Goal: Task Accomplishment & Management: Manage account settings

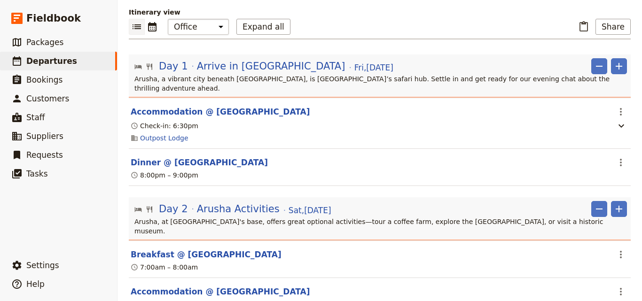
scroll to position [235, 0]
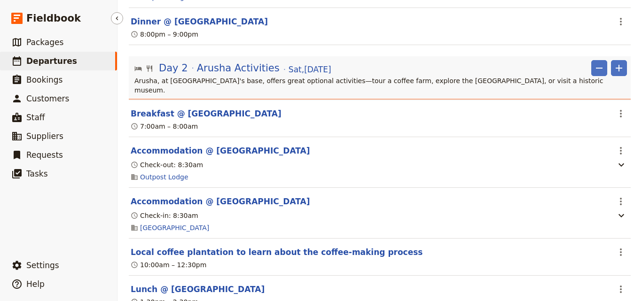
click at [42, 61] on span "Departures" at bounding box center [51, 60] width 51 height 9
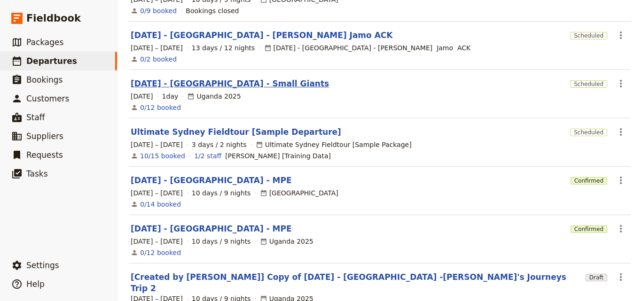
scroll to position [283, 0]
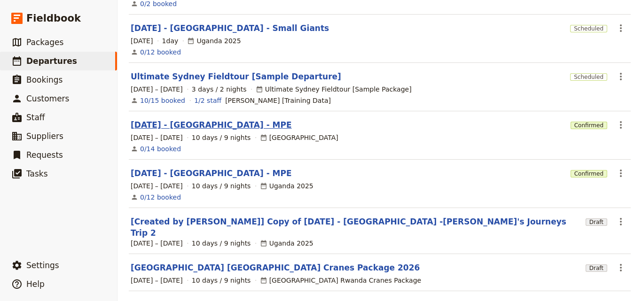
click at [216, 119] on link "[DATE] - [GEOGRAPHIC_DATA] - MPE" at bounding box center [211, 124] width 161 height 11
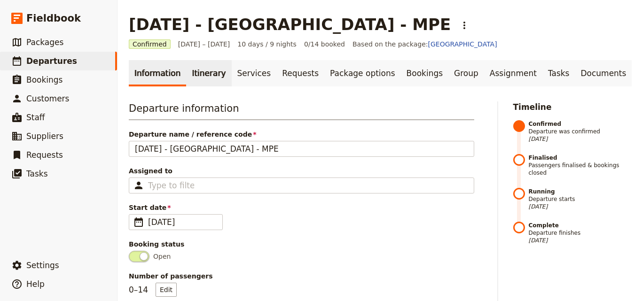
click at [216, 80] on link "Itinerary" at bounding box center [208, 73] width 45 height 26
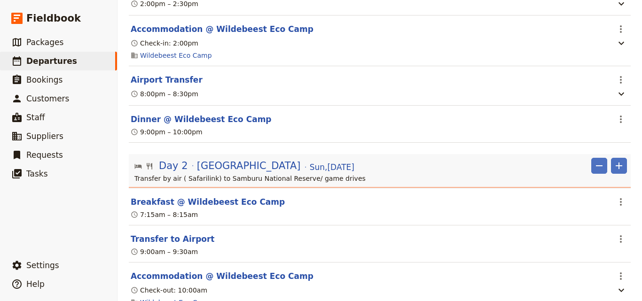
scroll to position [423, 0]
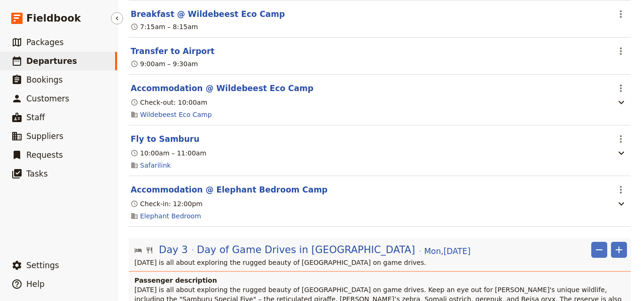
click at [20, 59] on icon at bounding box center [17, 60] width 8 height 9
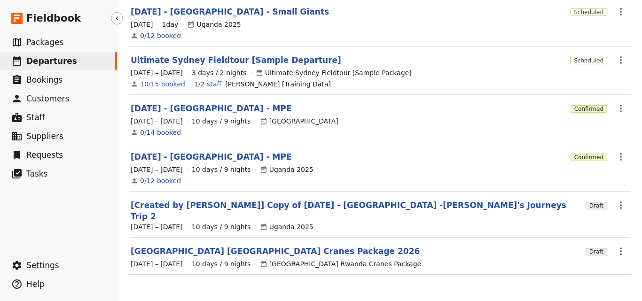
scroll to position [283, 0]
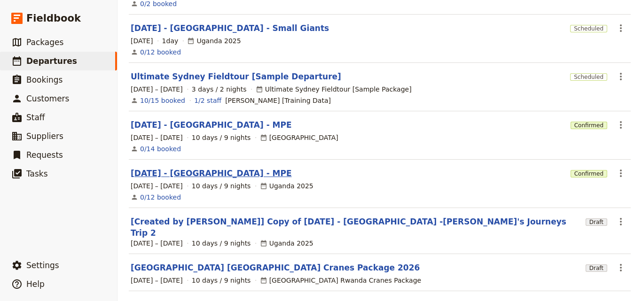
click at [178, 168] on link "[DATE] - [GEOGRAPHIC_DATA] - MPE" at bounding box center [211, 173] width 161 height 11
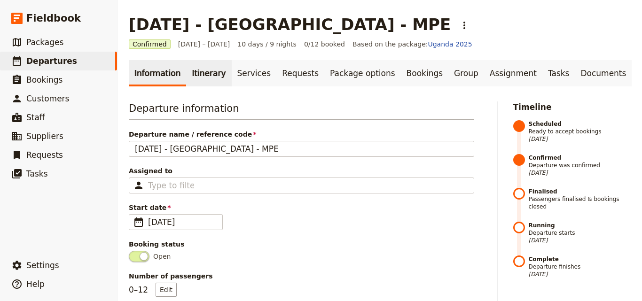
click at [200, 75] on link "Itinerary" at bounding box center [208, 73] width 45 height 26
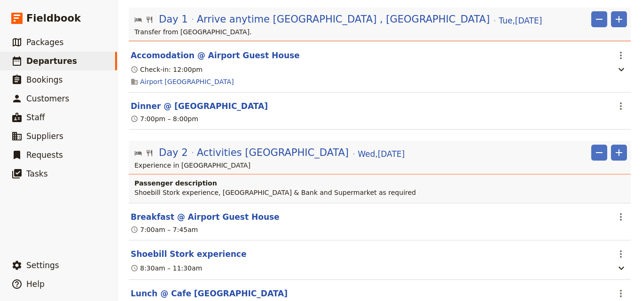
scroll to position [282, 0]
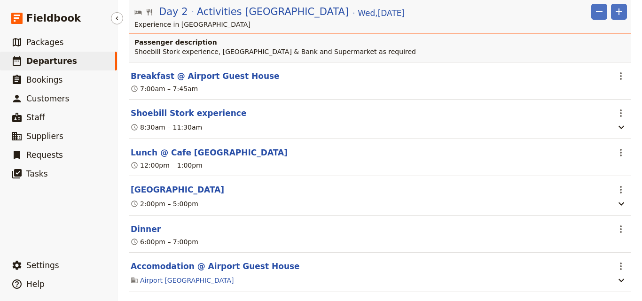
click at [59, 65] on span "Departures" at bounding box center [51, 60] width 51 height 9
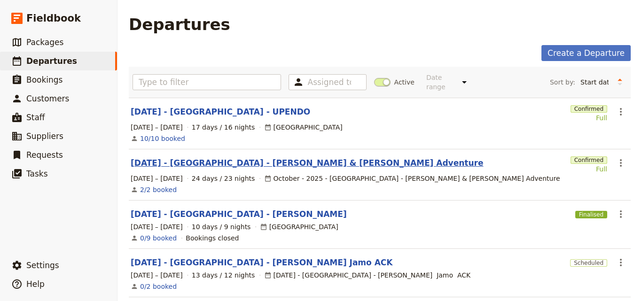
click at [277, 158] on link "[DATE] - [GEOGRAPHIC_DATA] - [PERSON_NAME] & [PERSON_NAME] Adventure" at bounding box center [307, 163] width 353 height 11
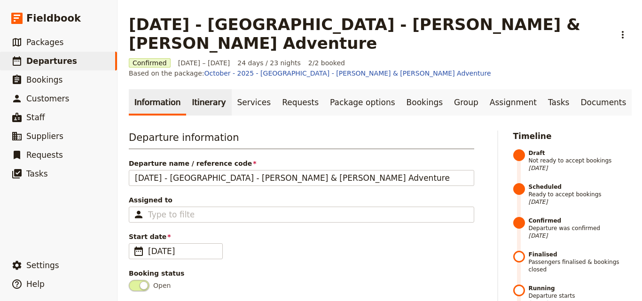
click at [217, 89] on link "Itinerary" at bounding box center [208, 102] width 45 height 26
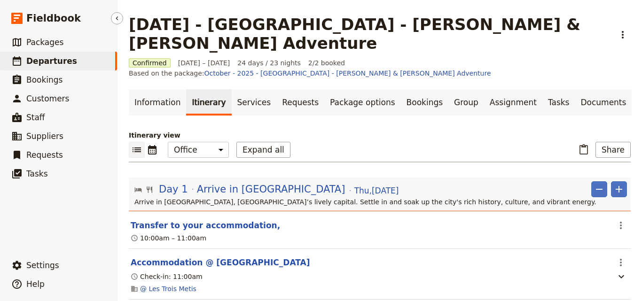
click at [48, 63] on span "Departures" at bounding box center [51, 60] width 51 height 9
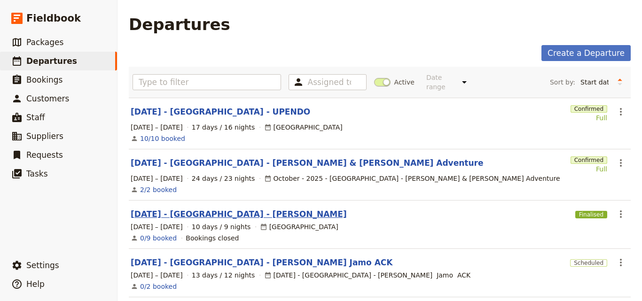
click at [184, 209] on link "[DATE] - [GEOGRAPHIC_DATA] - [PERSON_NAME]" at bounding box center [239, 214] width 216 height 11
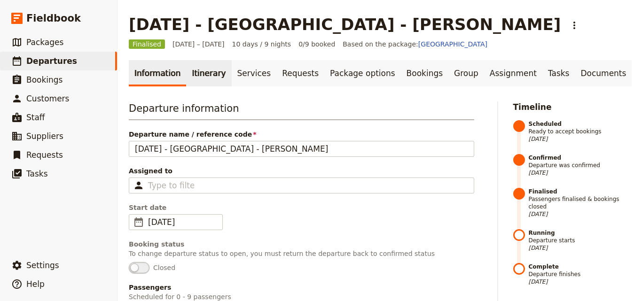
click at [199, 73] on link "Itinerary" at bounding box center [208, 73] width 45 height 26
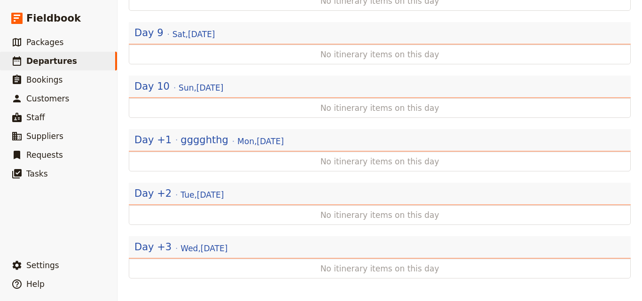
scroll to position [569, 0]
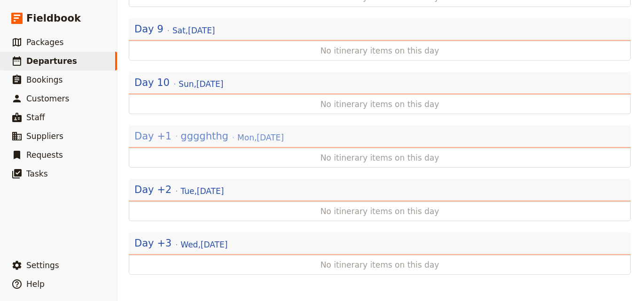
click at [237, 140] on span "[DATE]" at bounding box center [260, 137] width 47 height 11
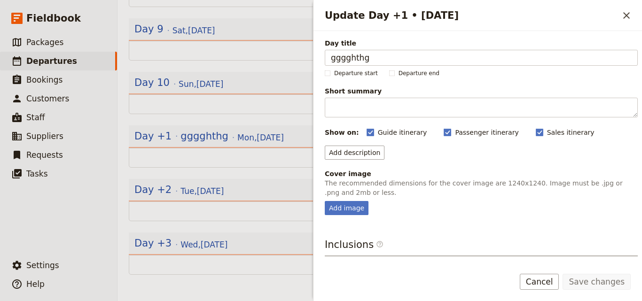
drag, startPoint x: 384, startPoint y: 58, endPoint x: 316, endPoint y: 58, distance: 68.2
click at [316, 58] on div "Day title gggghthg Departure start Departure end Short summary 150 / 150 charac…" at bounding box center [478, 145] width 329 height 229
click at [608, 283] on button "Save changes" at bounding box center [597, 282] width 68 height 16
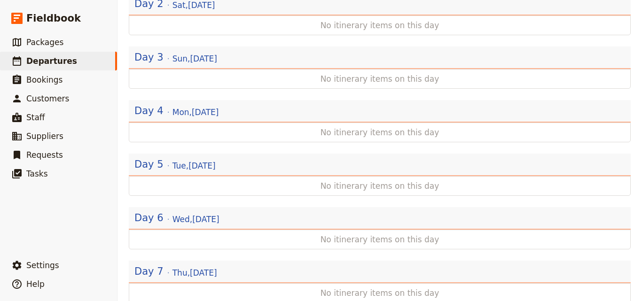
scroll to position [192, 0]
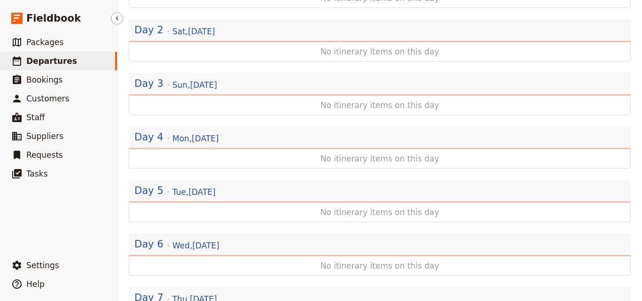
click at [83, 56] on link "​ Departures" at bounding box center [58, 61] width 117 height 19
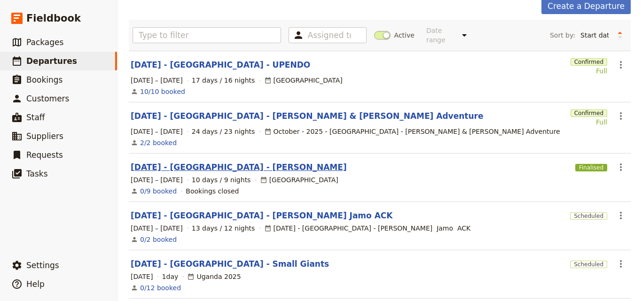
scroll to position [94, 0]
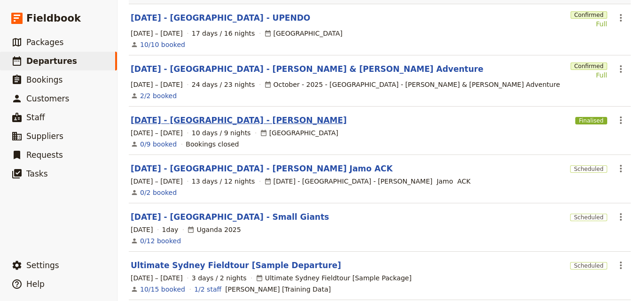
click at [204, 163] on link "[DATE] - [GEOGRAPHIC_DATA] - [PERSON_NAME] Jamo ACK" at bounding box center [262, 168] width 262 height 11
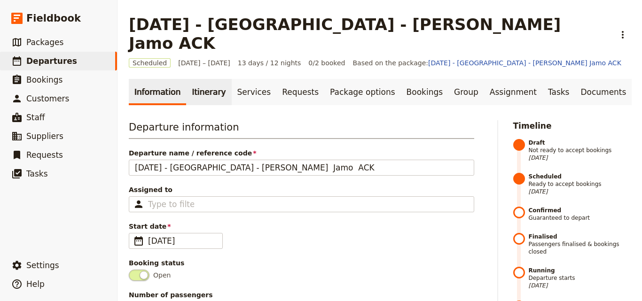
click at [199, 79] on link "Itinerary" at bounding box center [208, 92] width 45 height 26
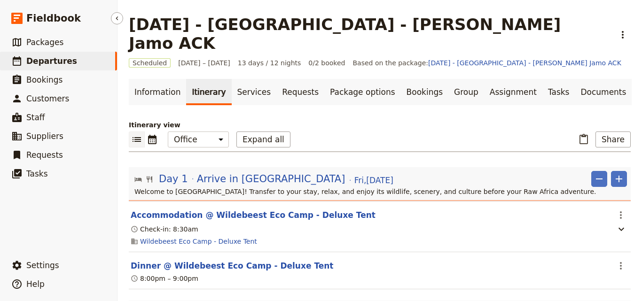
click at [57, 66] on span "Departures" at bounding box center [51, 60] width 51 height 11
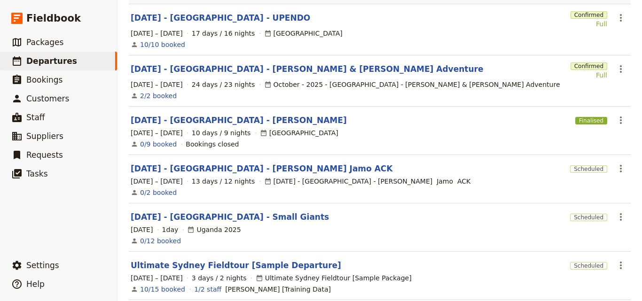
scroll to position [188, 0]
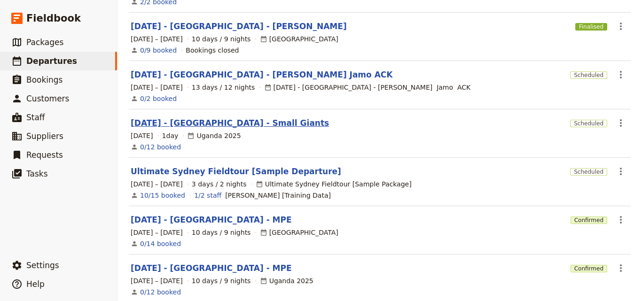
click at [229, 118] on link "[DATE] - [GEOGRAPHIC_DATA] - Small Giants" at bounding box center [230, 123] width 198 height 11
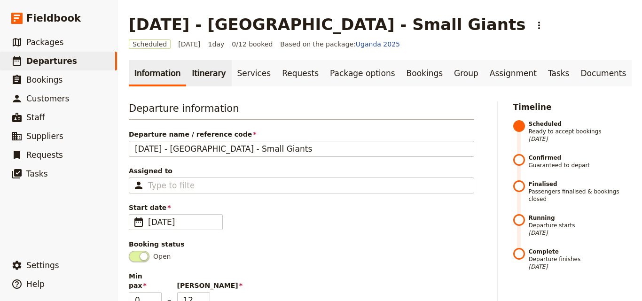
click at [189, 71] on link "Itinerary" at bounding box center [208, 73] width 45 height 26
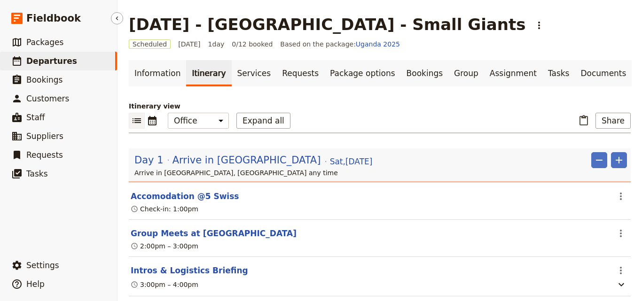
click at [8, 63] on link "​ Departures" at bounding box center [58, 61] width 117 height 19
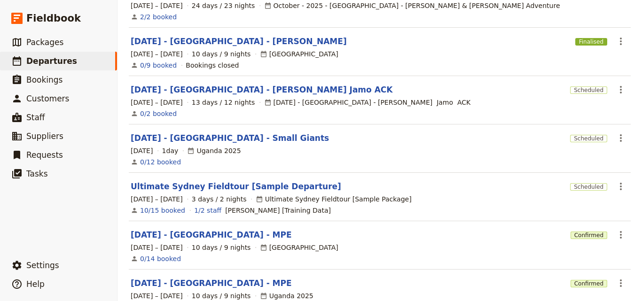
scroll to position [188, 0]
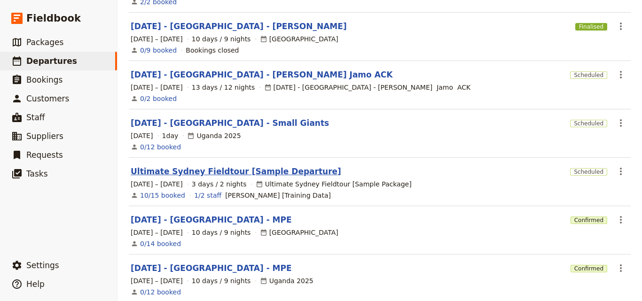
click at [226, 166] on link "Ultimate Sydney Fieldtour [Sample Departure]" at bounding box center [236, 171] width 211 height 11
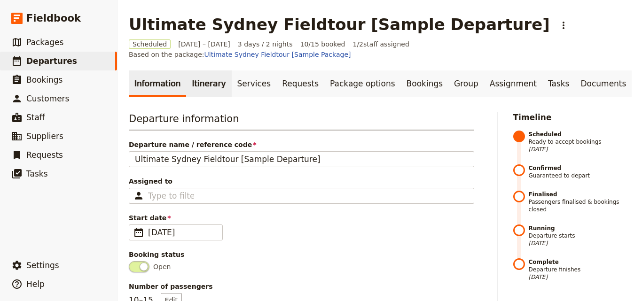
click at [200, 84] on link "Itinerary" at bounding box center [208, 84] width 45 height 26
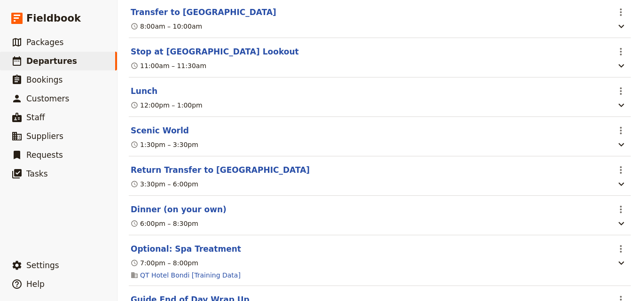
scroll to position [846, 0]
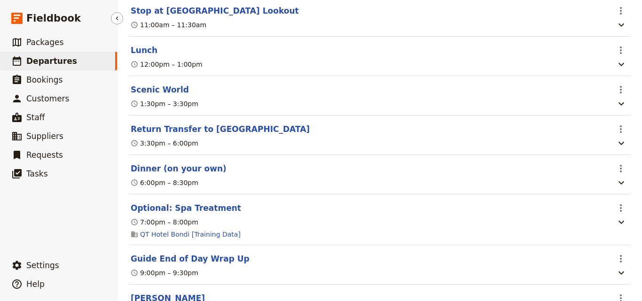
click at [77, 61] on link "​ Departures" at bounding box center [58, 61] width 117 height 19
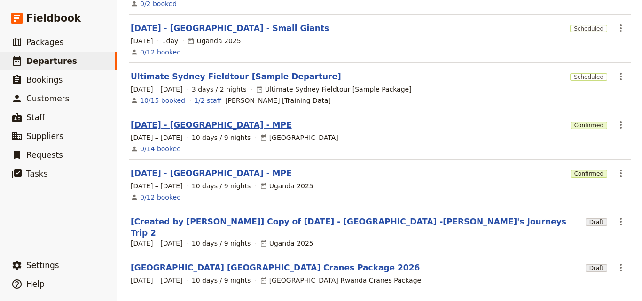
click at [173, 121] on link "[DATE] - [GEOGRAPHIC_DATA] - MPE" at bounding box center [211, 124] width 161 height 11
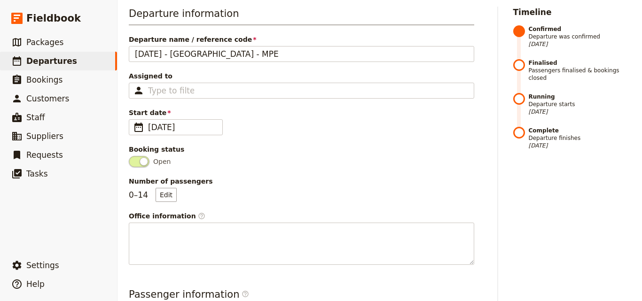
scroll to position [1, 0]
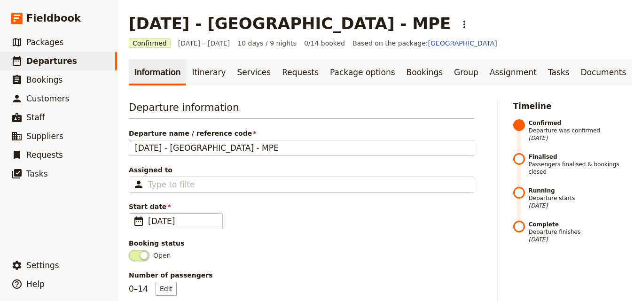
click at [198, 80] on link "Itinerary" at bounding box center [208, 72] width 45 height 26
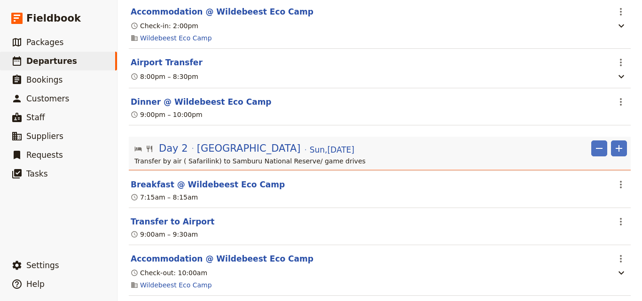
scroll to position [330, 0]
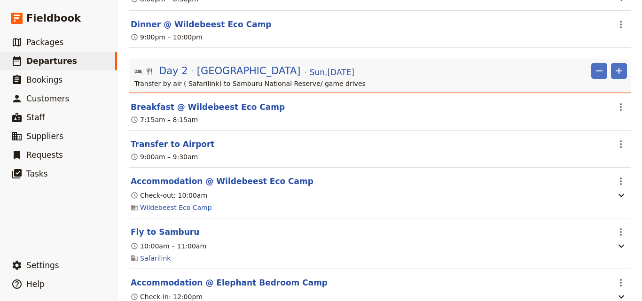
click at [271, 269] on section "Fly to Samburu ​ 10:00am – 11:00am Safarilink" at bounding box center [380, 244] width 502 height 51
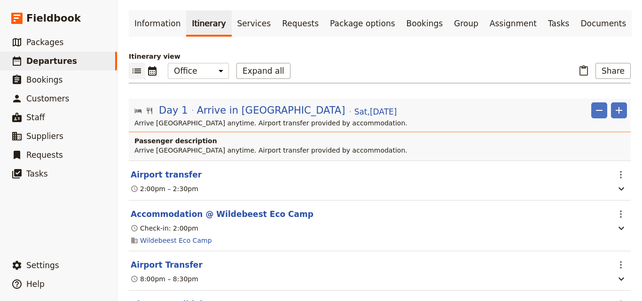
scroll to position [0, 0]
